Goal: Book appointment/travel/reservation

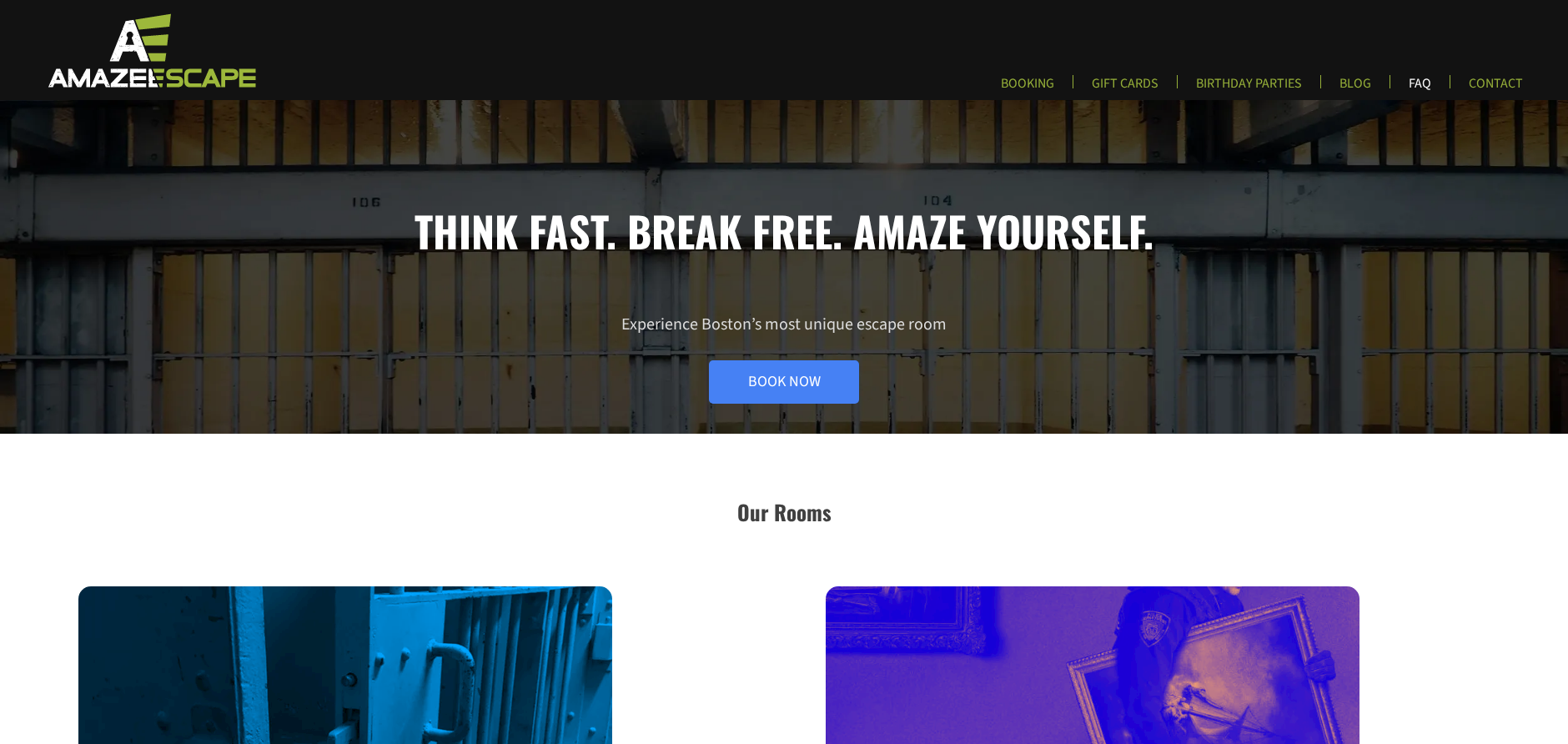
click at [1420, 77] on link "FAQ" at bounding box center [1420, 88] width 49 height 28
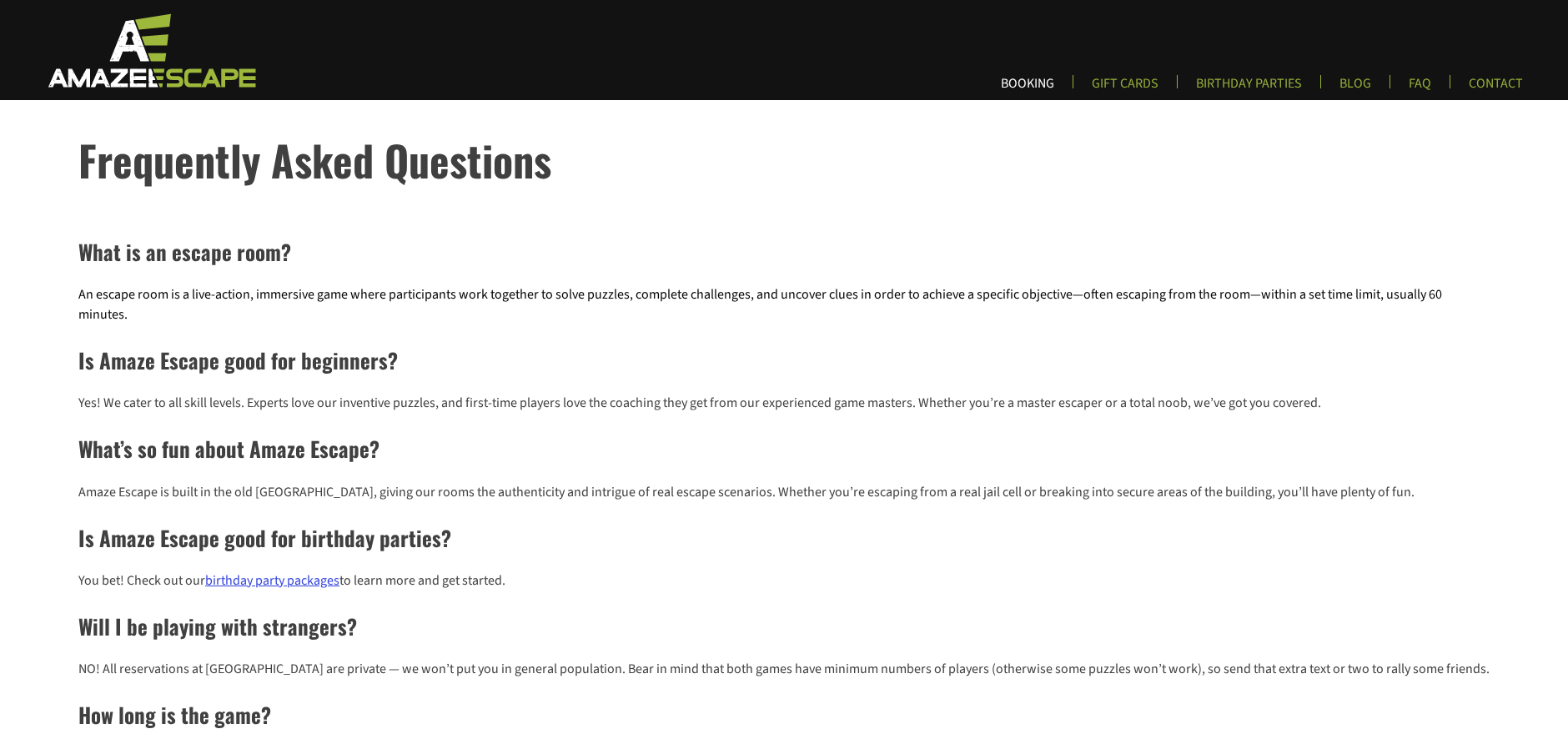
click at [1008, 87] on link "BOOKING" at bounding box center [1028, 88] width 80 height 28
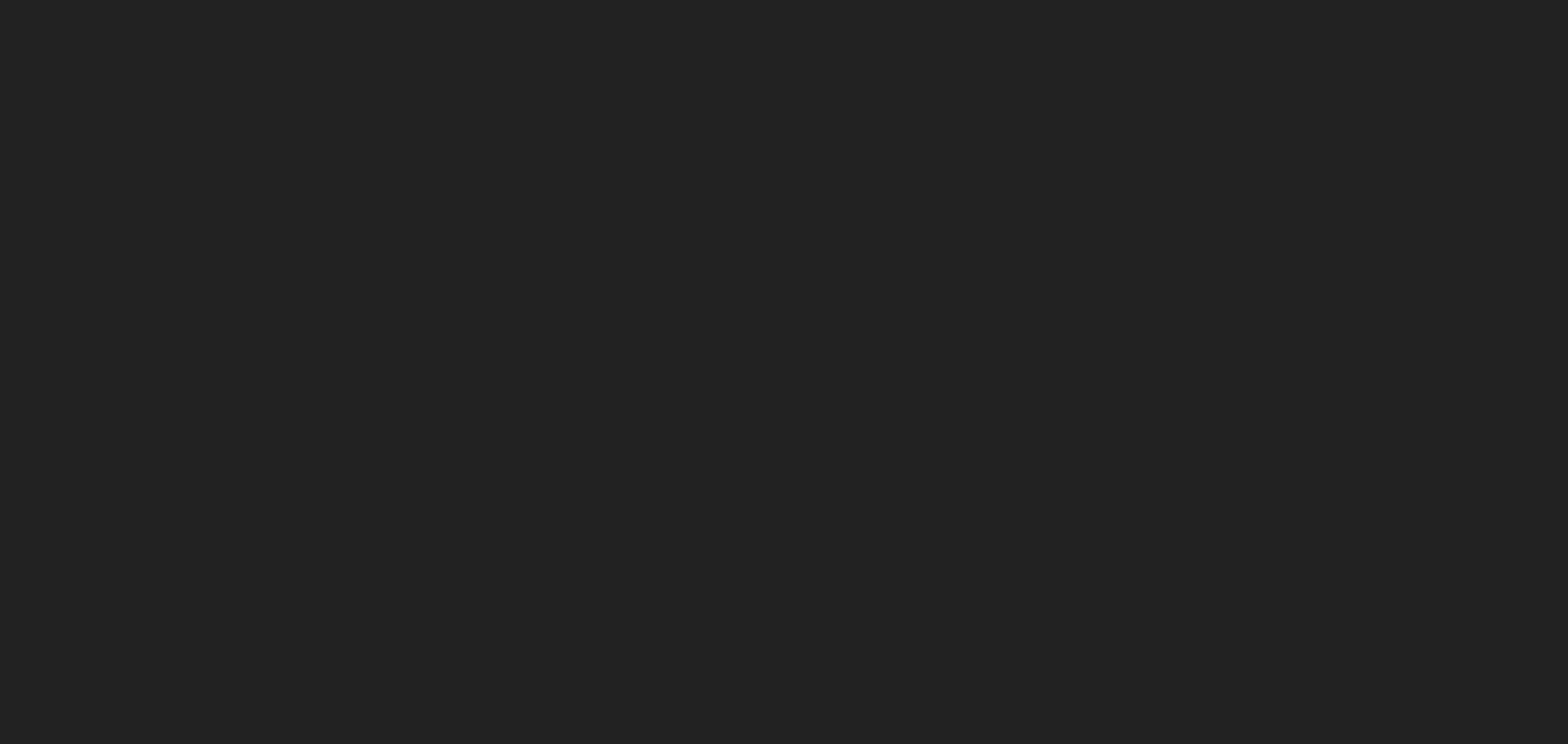
scroll to position [242, 0]
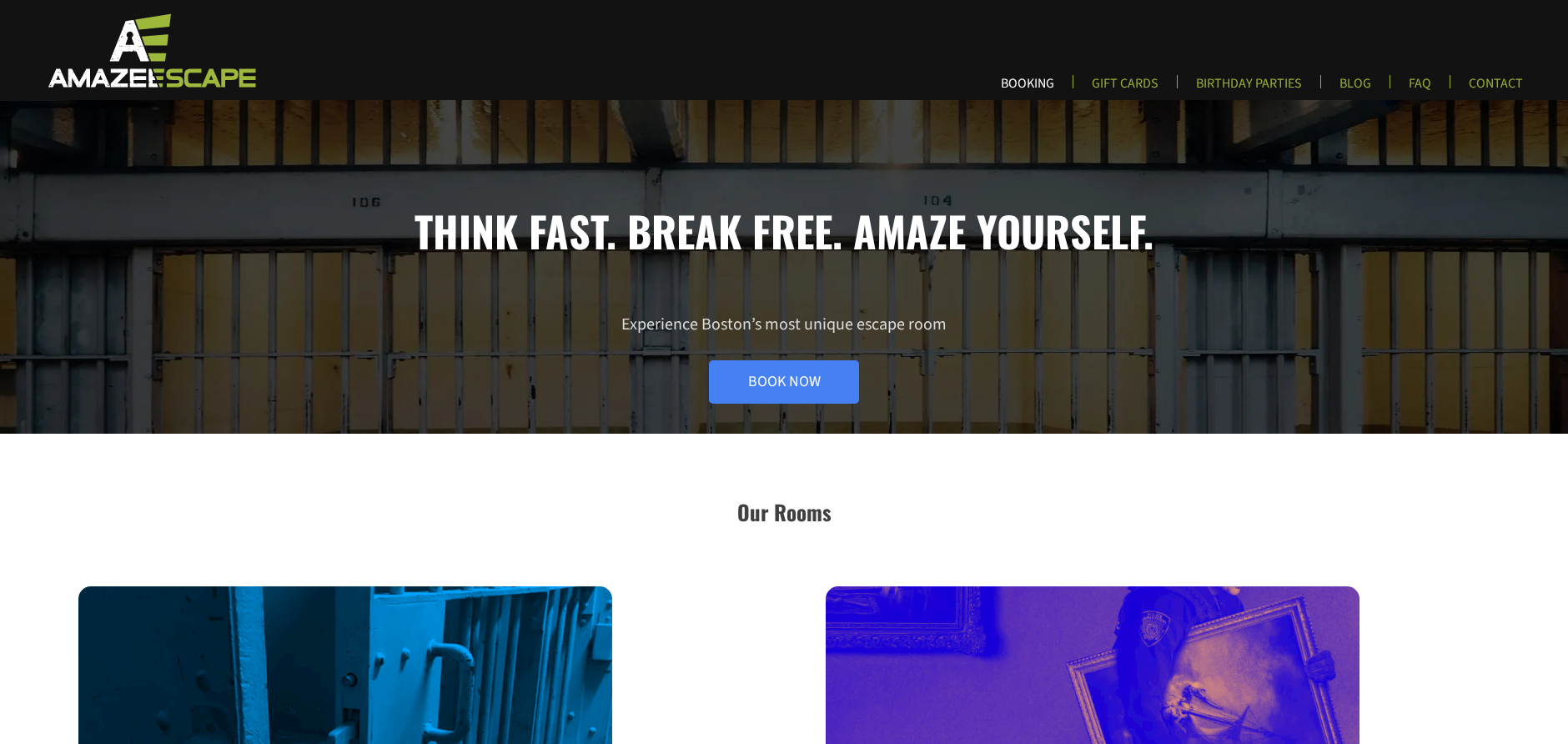
click at [1018, 75] on link "BOOKING" at bounding box center [1028, 88] width 80 height 28
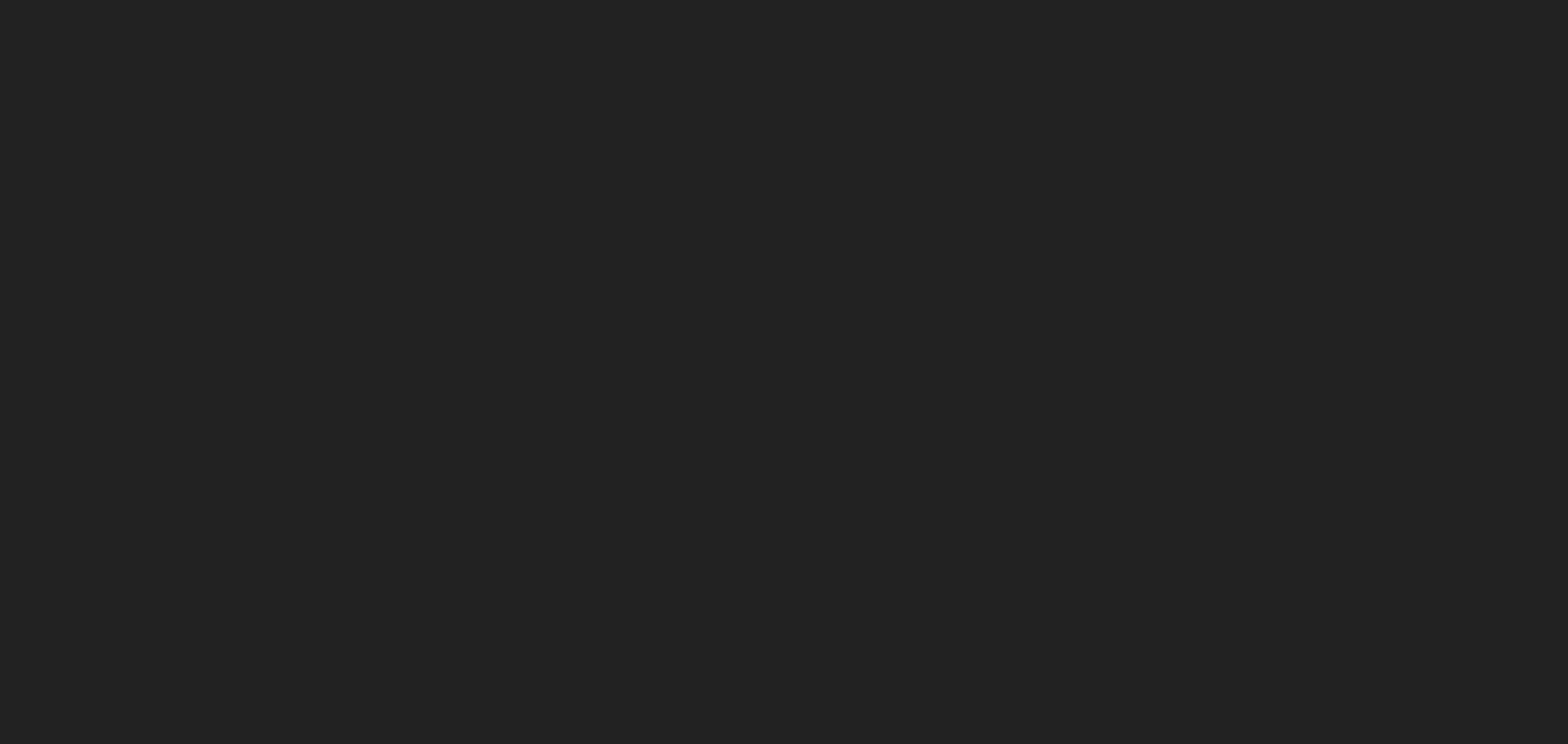
scroll to position [326, 0]
